Goal: Information Seeking & Learning: Learn about a topic

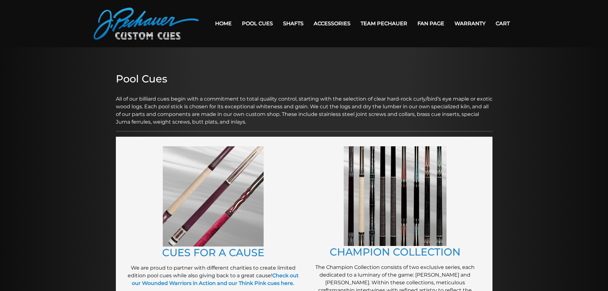
scroll to position [16, 0]
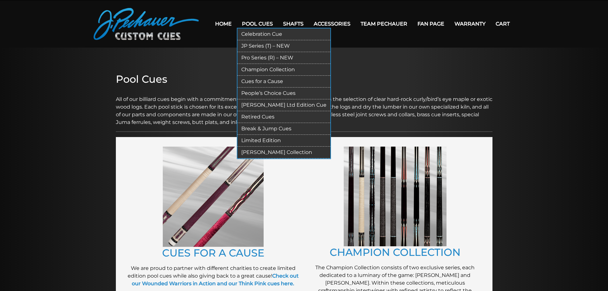
click at [261, 117] on link "Retired Cues" at bounding box center [283, 117] width 93 height 12
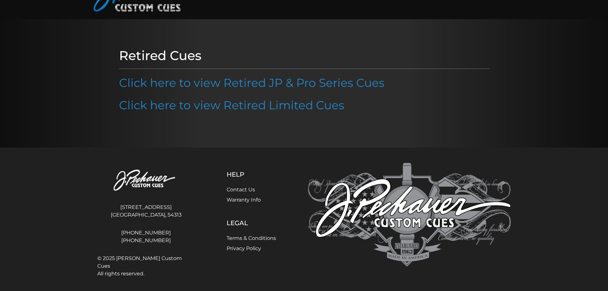
scroll to position [46, 0]
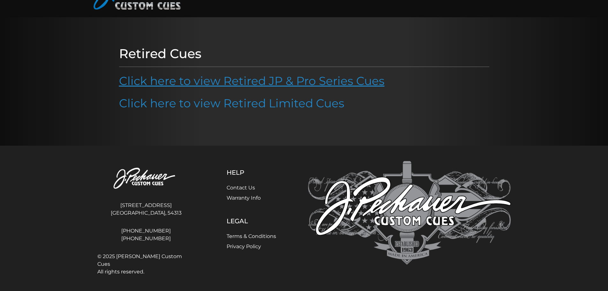
click at [275, 83] on link "Click here to view Retired JP & Pro Series Cues" at bounding box center [251, 81] width 265 height 14
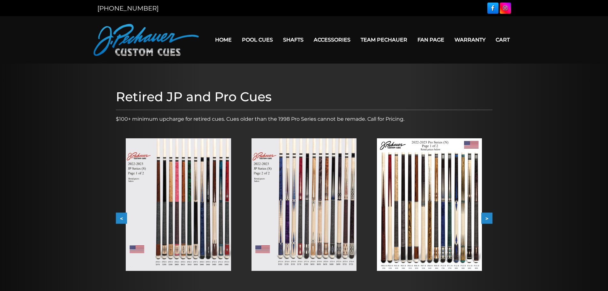
click at [221, 39] on link "Home" at bounding box center [223, 40] width 27 height 16
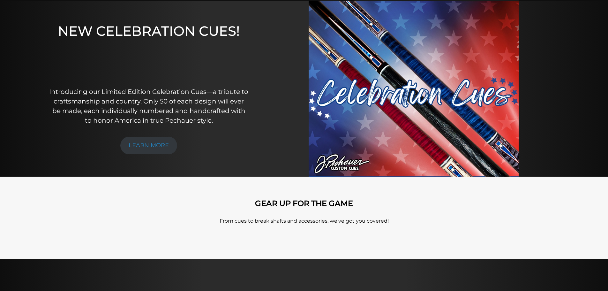
scroll to position [65, 0]
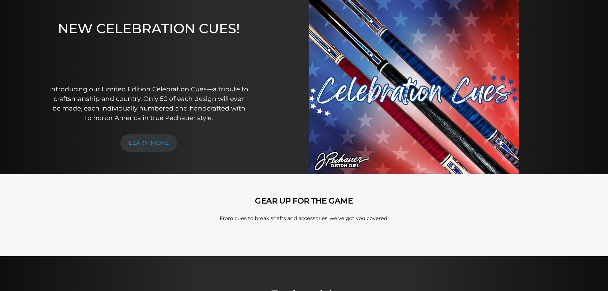
click at [151, 144] on link "LEARN MORE" at bounding box center [148, 143] width 57 height 18
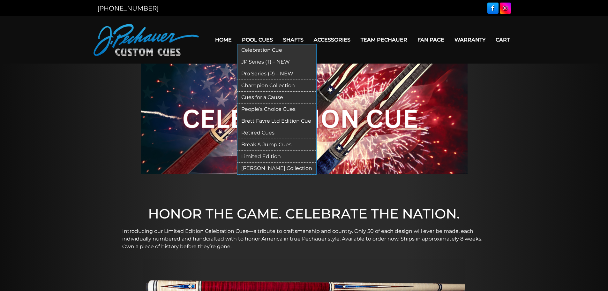
click at [295, 60] on link "JP Series (T) – NEW" at bounding box center [276, 62] width 78 height 12
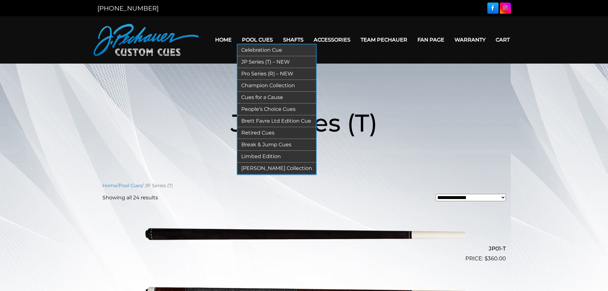
click at [253, 109] on link "People’s Choice Cues" at bounding box center [276, 109] width 78 height 12
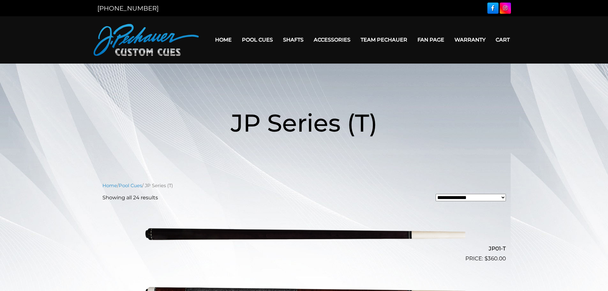
drag, startPoint x: 77, startPoint y: 117, endPoint x: 73, endPoint y: 125, distance: 8.6
click at [78, 117] on header "JP Series (T)" at bounding box center [304, 123] width 608 height 74
click at [74, 130] on header "JP Series (T)" at bounding box center [304, 123] width 608 height 74
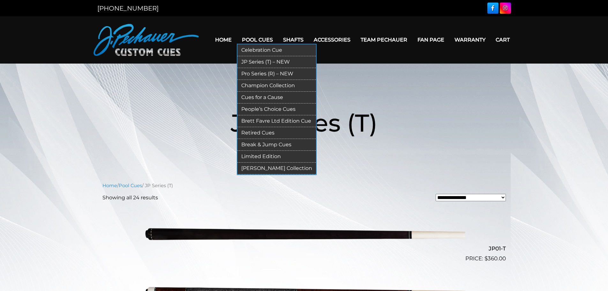
click at [286, 72] on link "Pro Series (R) – NEW" at bounding box center [276, 74] width 78 height 12
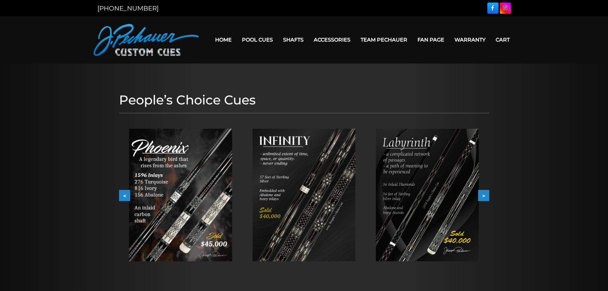
click at [203, 143] on img at bounding box center [180, 195] width 103 height 132
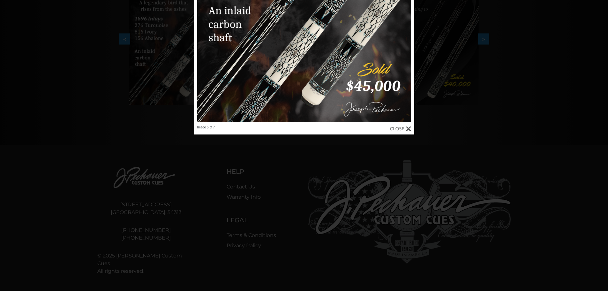
scroll to position [178, 0]
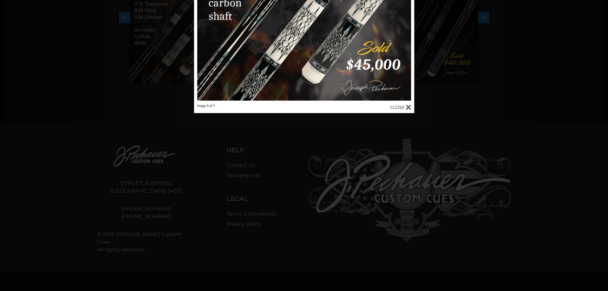
click at [400, 108] on div at bounding box center [400, 107] width 21 height 7
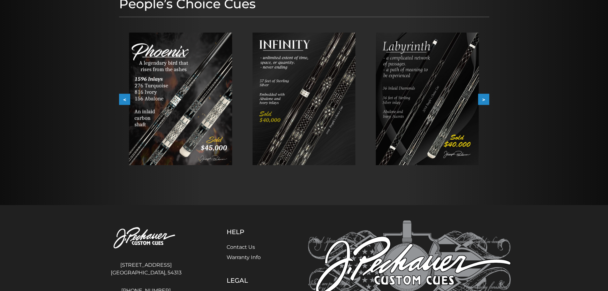
scroll to position [0, 0]
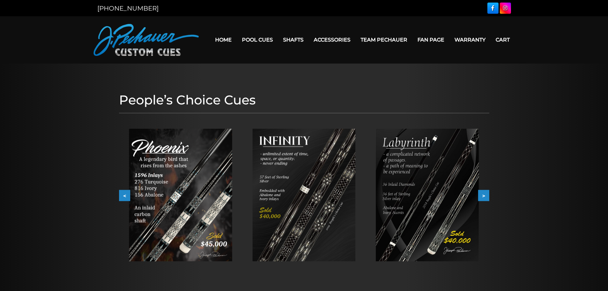
click at [59, 101] on div at bounding box center [304, 181] width 608 height 237
click at [59, 91] on div at bounding box center [304, 181] width 608 height 237
click at [56, 85] on div at bounding box center [304, 181] width 608 height 237
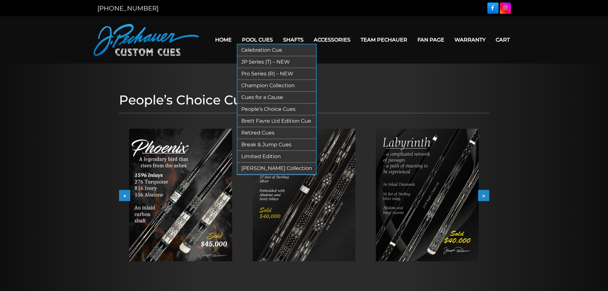
click at [249, 168] on link "[PERSON_NAME] Collection" at bounding box center [276, 168] width 78 height 12
